Goal: Find specific page/section: Find specific page/section

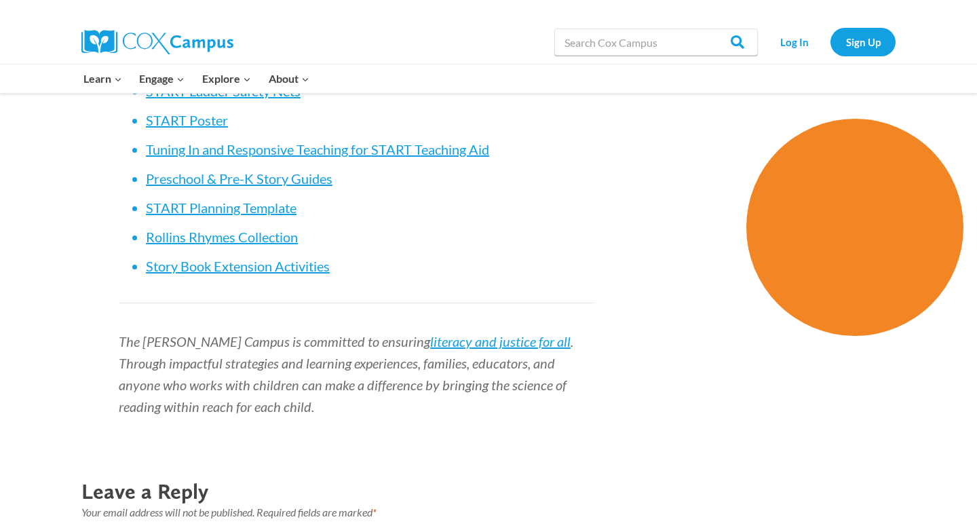
scroll to position [3662, 0]
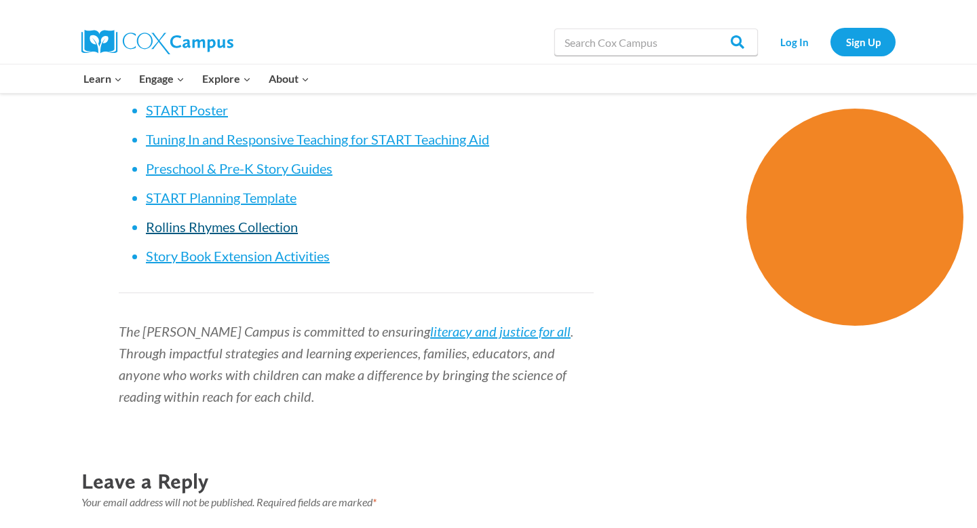
click at [256, 235] on span "Rollins Rhymes Collection" at bounding box center [222, 226] width 152 height 16
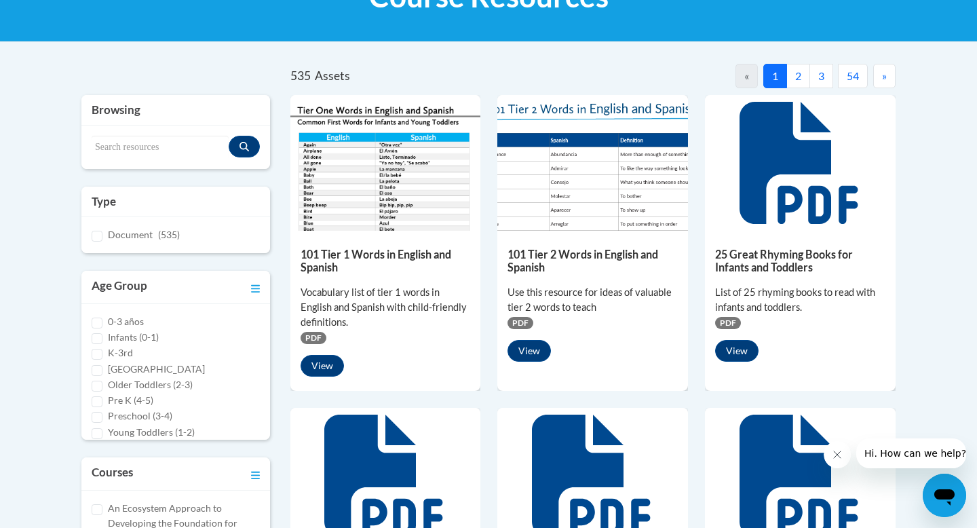
scroll to position [244, 0]
